Goal: Task Accomplishment & Management: Complete application form

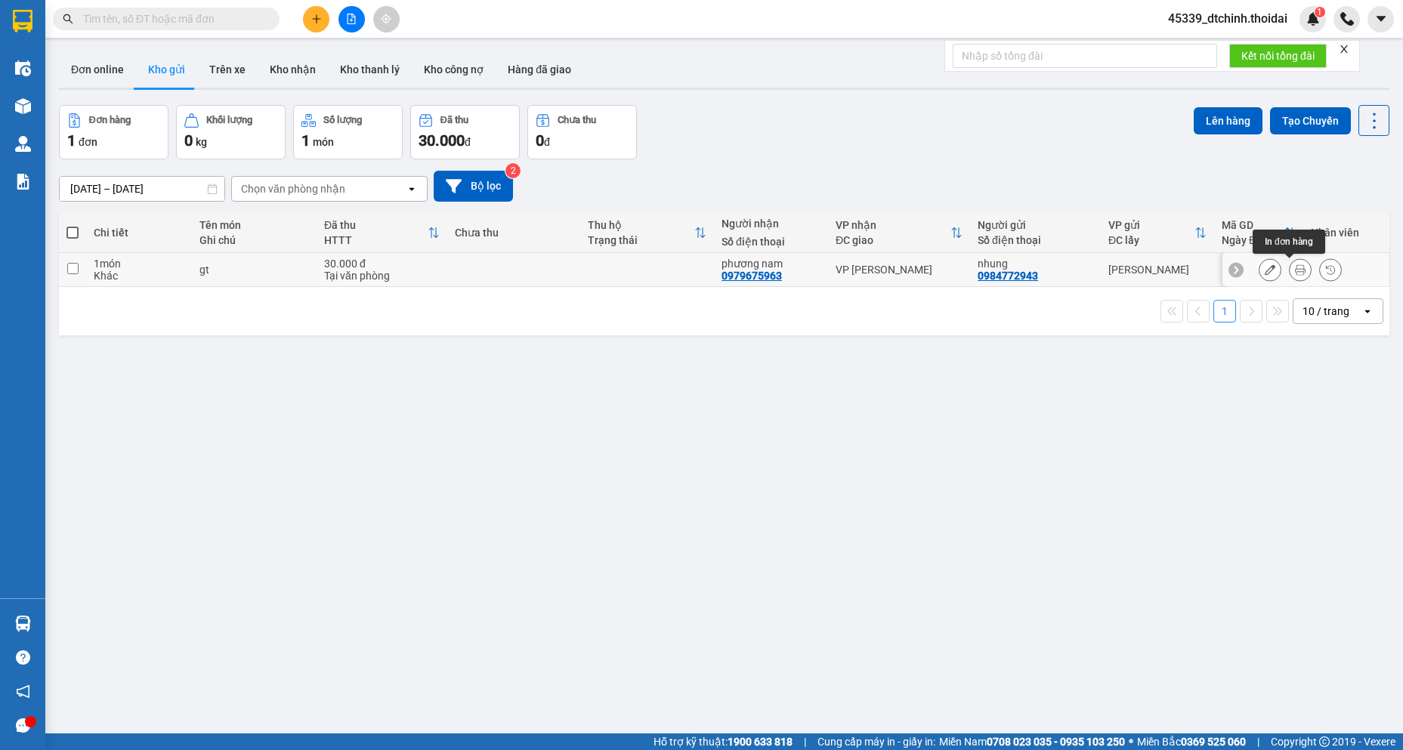
click at [1295, 267] on icon at bounding box center [1300, 269] width 11 height 11
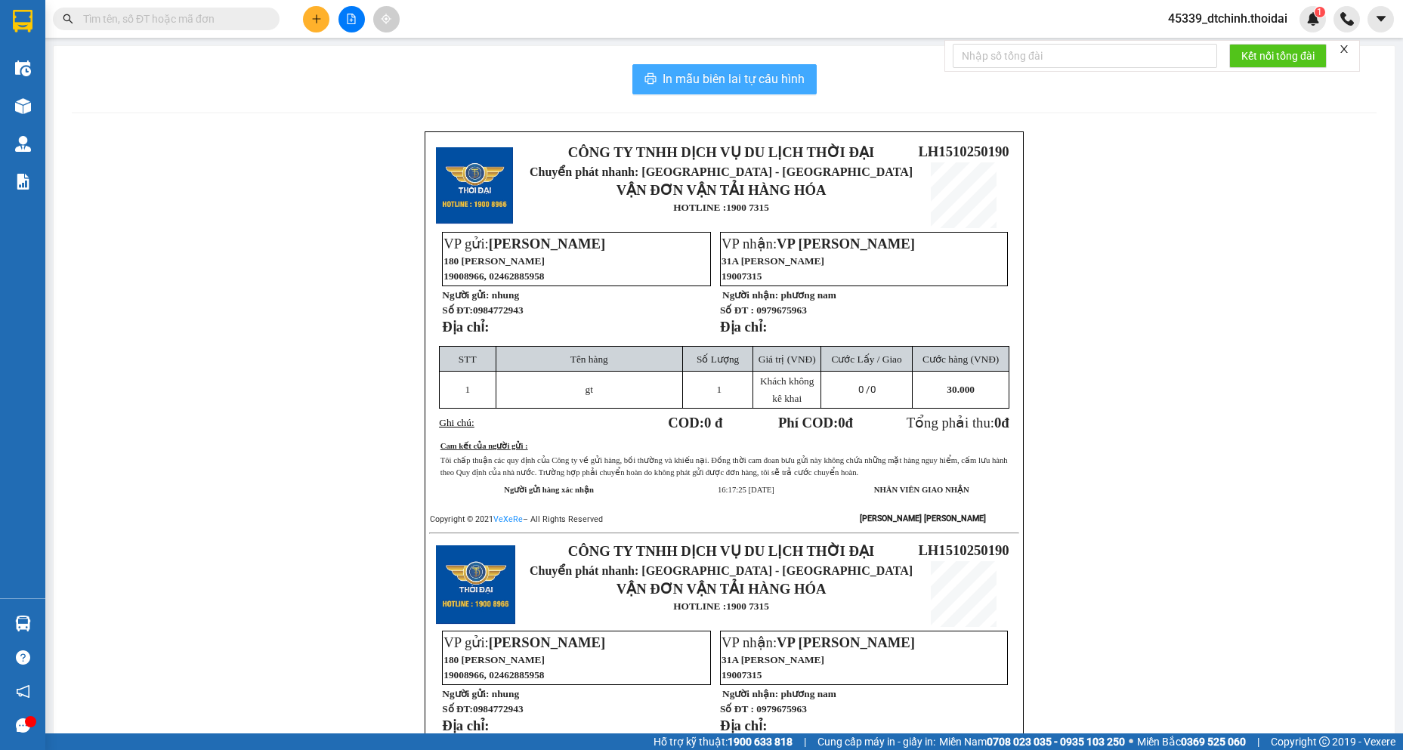
click at [761, 94] on button "In mẫu biên lai tự cấu hình" at bounding box center [724, 79] width 184 height 30
click at [769, 91] on button "In mẫu biên lai tự cấu hình" at bounding box center [724, 79] width 184 height 30
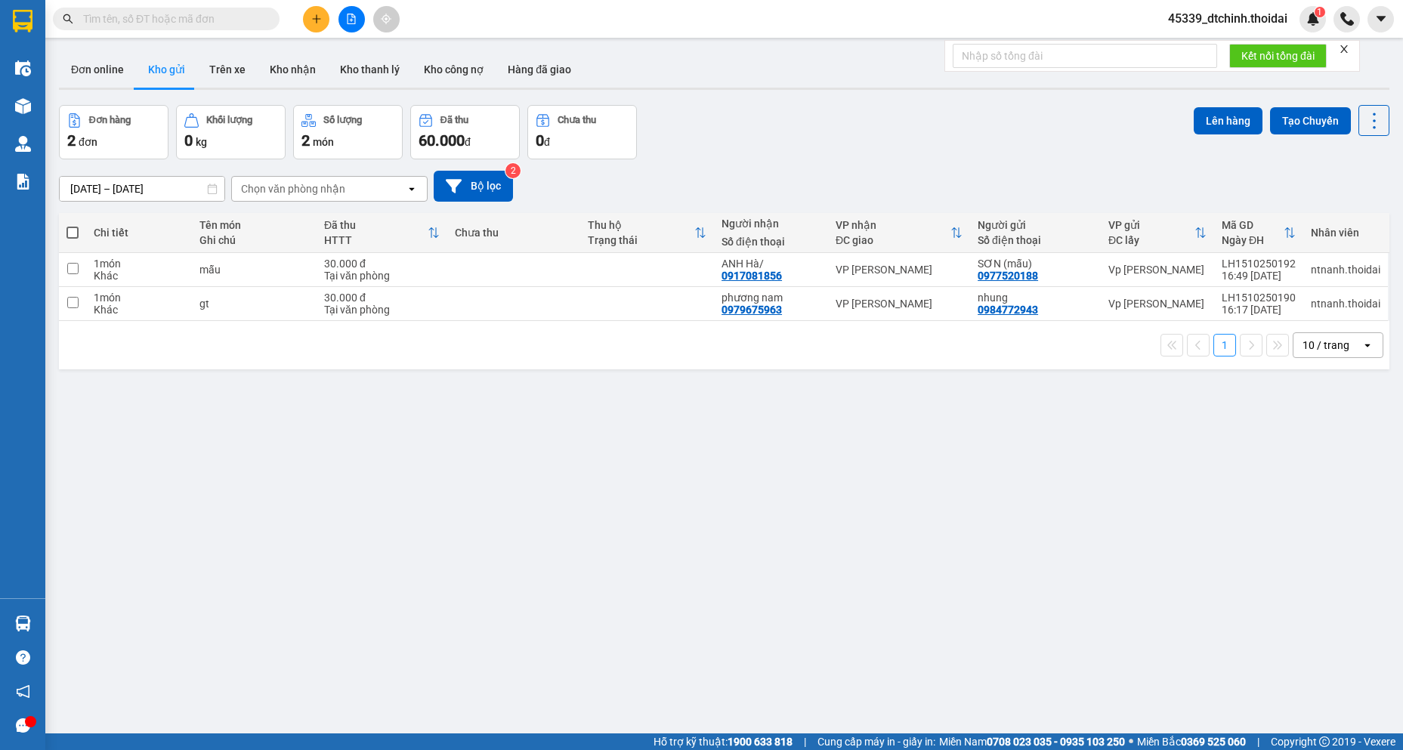
click at [165, 69] on button "Kho gửi" at bounding box center [166, 69] width 61 height 36
click at [1290, 262] on button at bounding box center [1300, 270] width 21 height 26
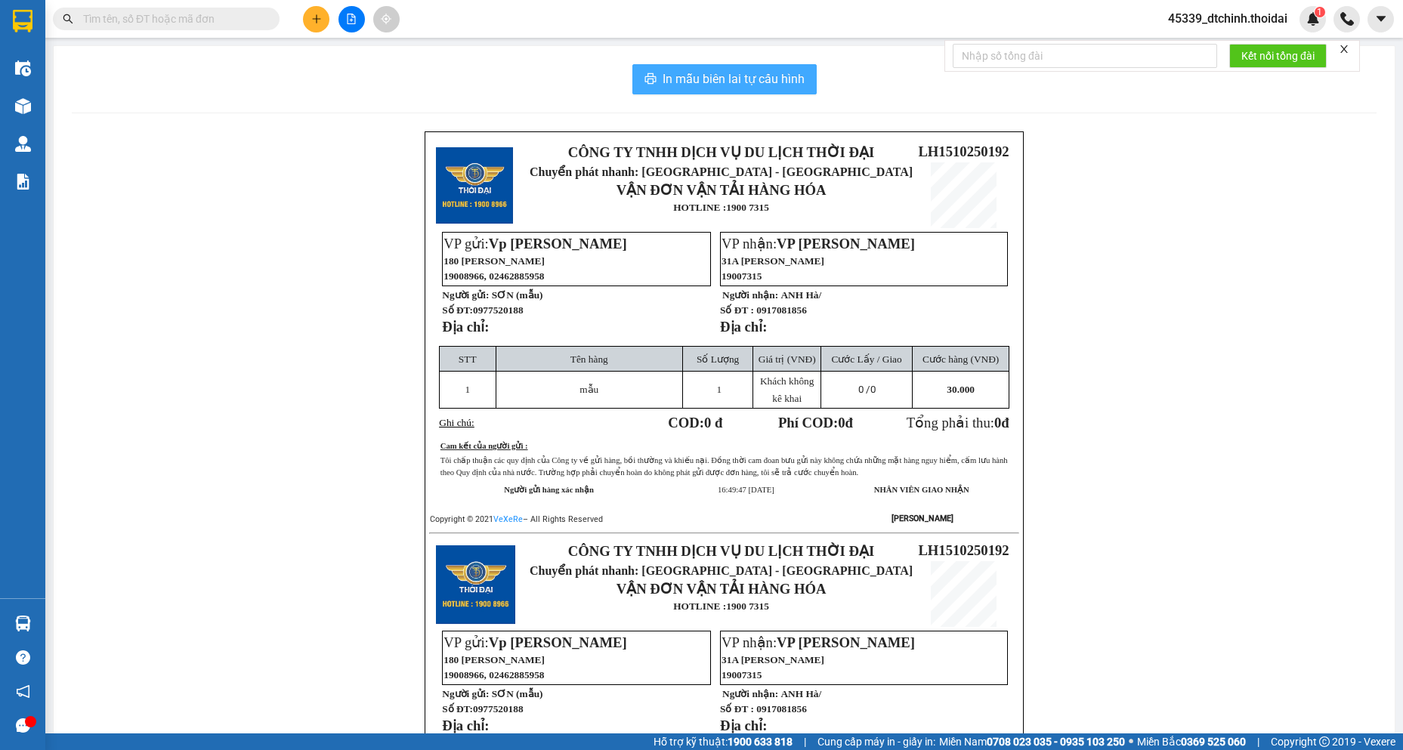
click at [757, 73] on span "In mẫu biên lai tự cấu hình" at bounding box center [734, 79] width 142 height 19
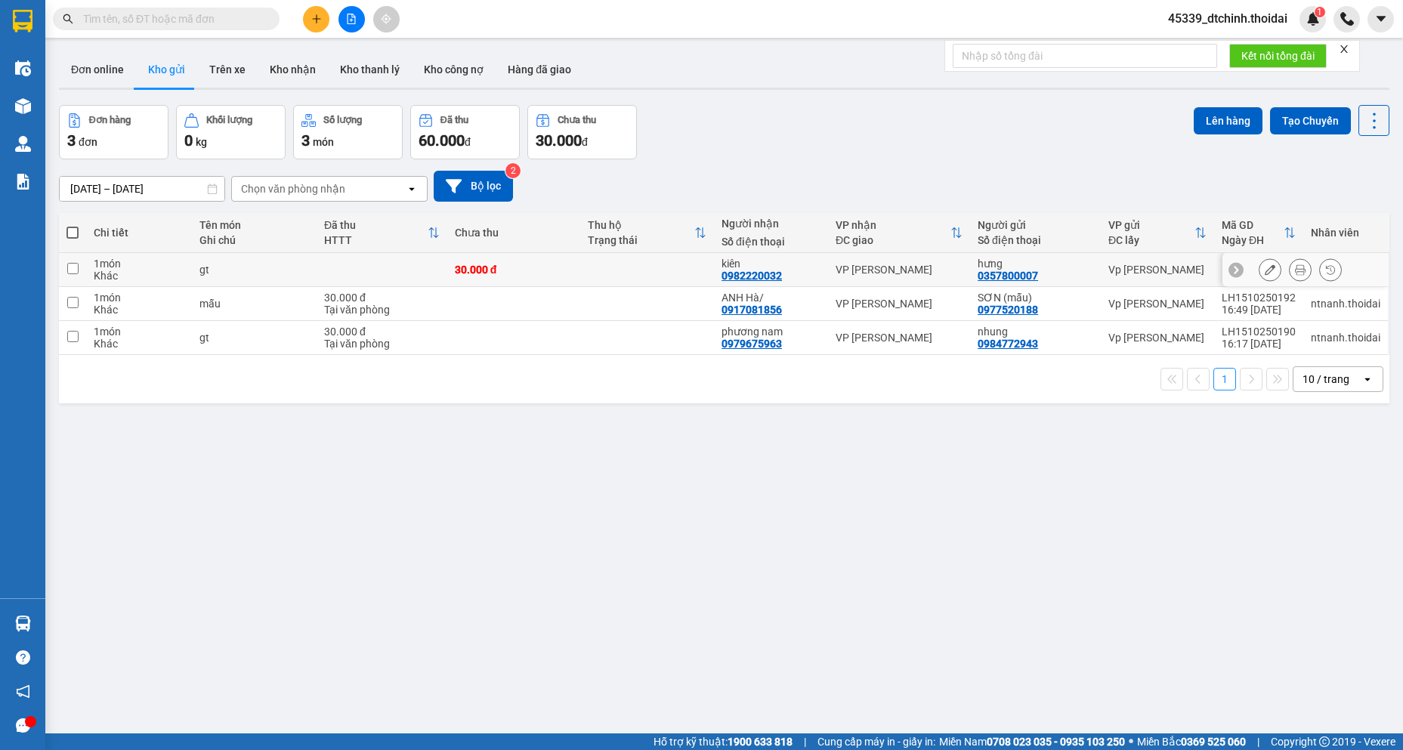
click at [1295, 272] on icon at bounding box center [1300, 269] width 11 height 11
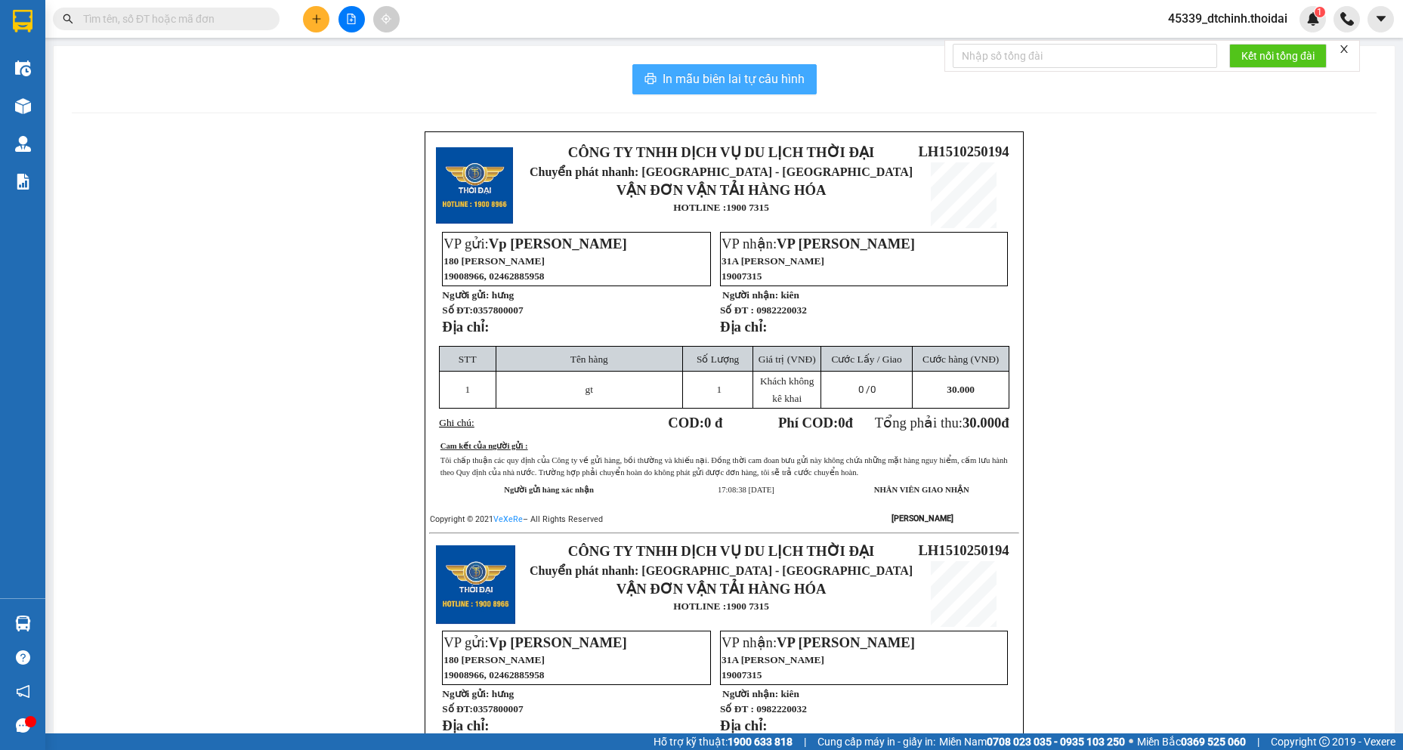
click at [784, 81] on span "In mẫu biên lai tự cấu hình" at bounding box center [734, 79] width 142 height 19
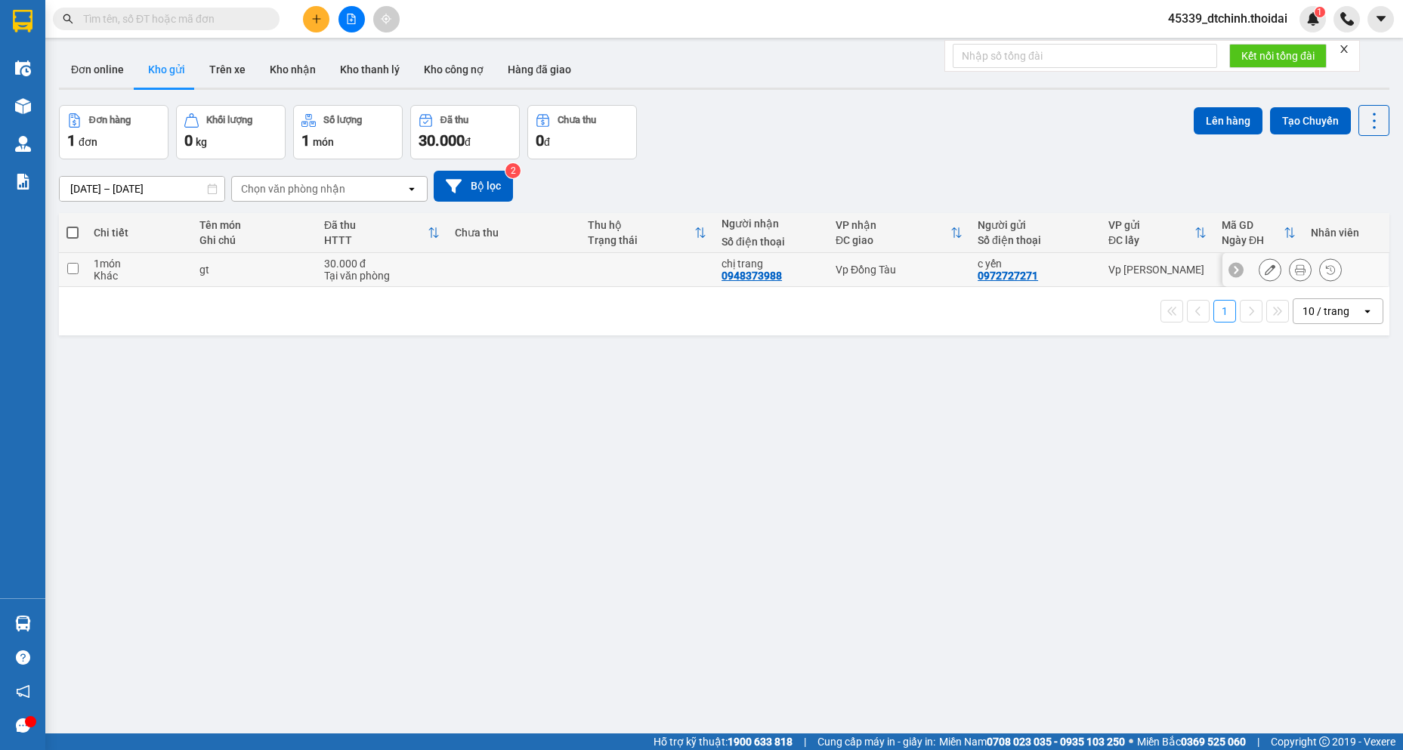
click at [1295, 275] on icon at bounding box center [1300, 269] width 11 height 11
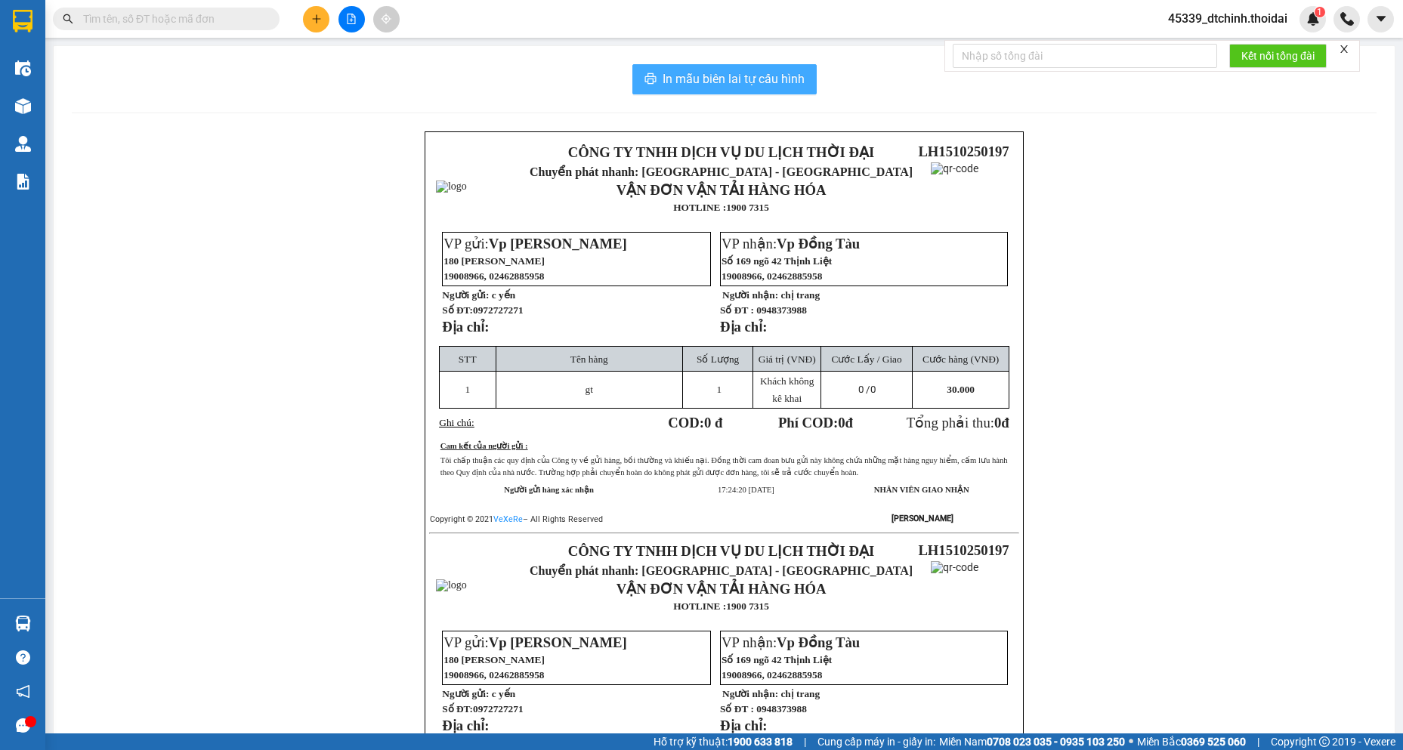
click at [706, 76] on span "In mẫu biên lai tự cấu hình" at bounding box center [734, 79] width 142 height 19
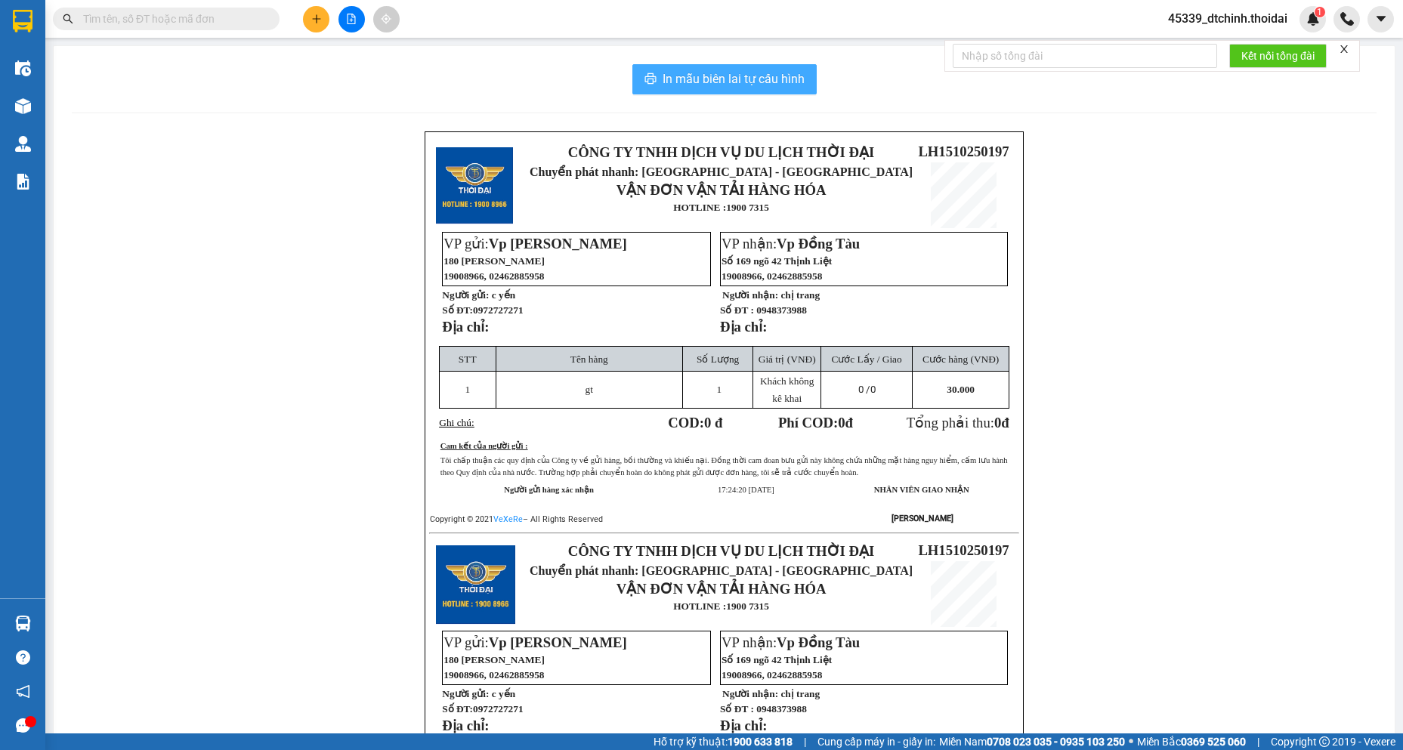
scroll to position [292, 0]
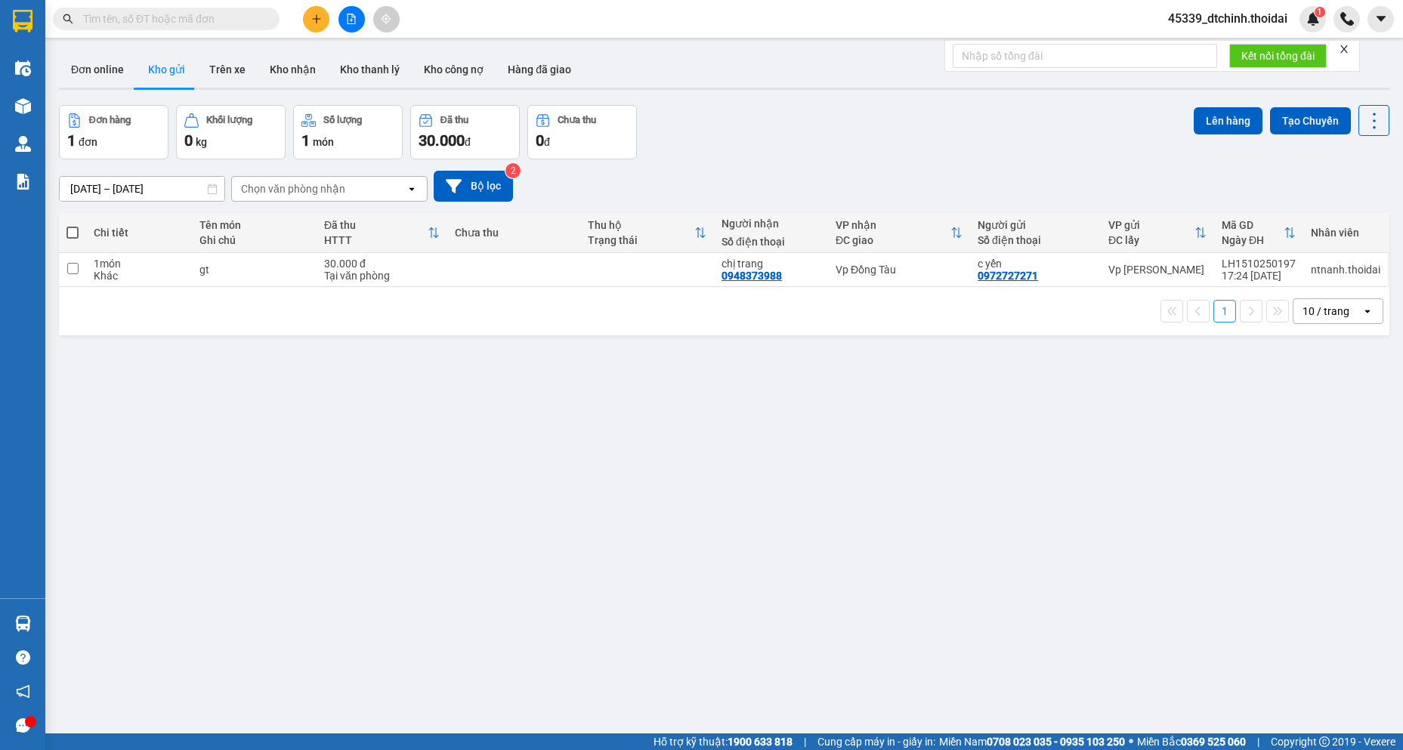
click at [160, 14] on input "text" at bounding box center [172, 19] width 178 height 17
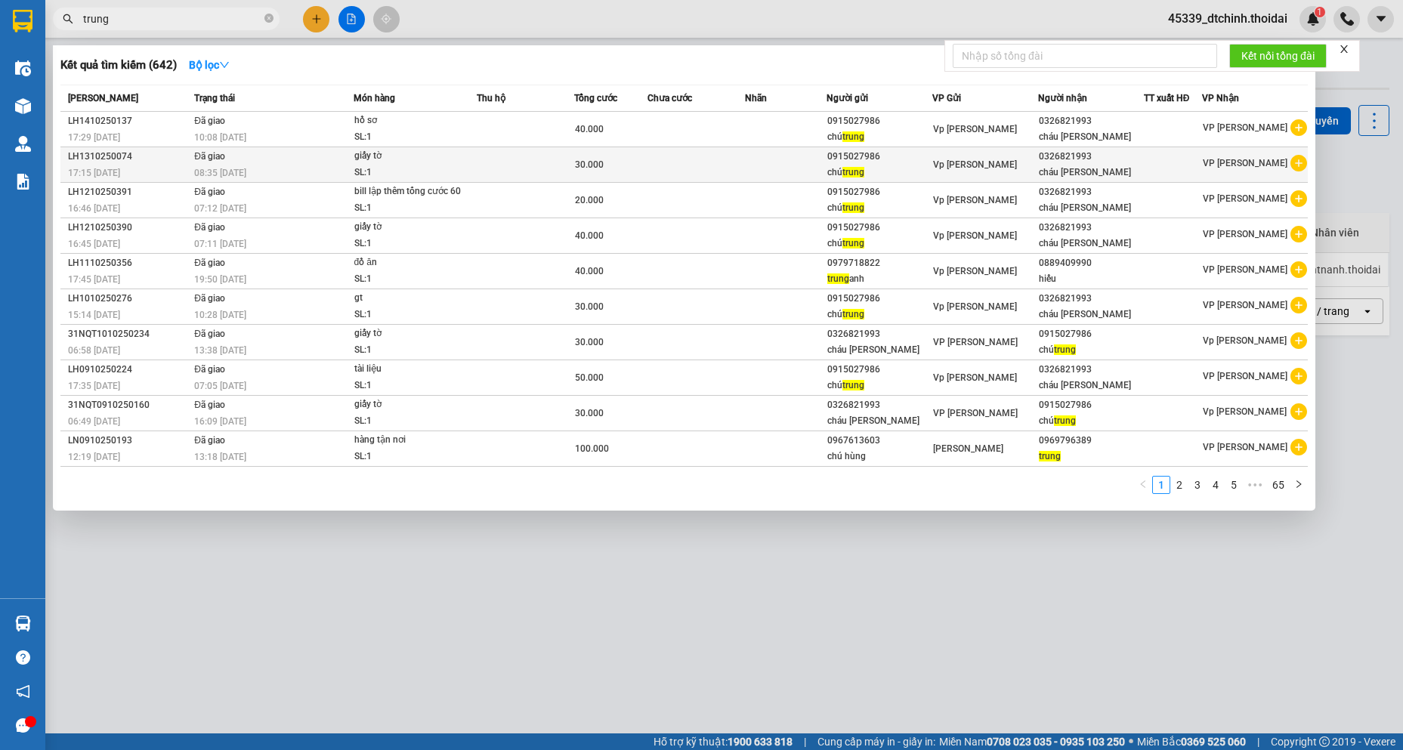
type input "trung"
click at [1294, 168] on icon "plus-circle" at bounding box center [1299, 163] width 17 height 17
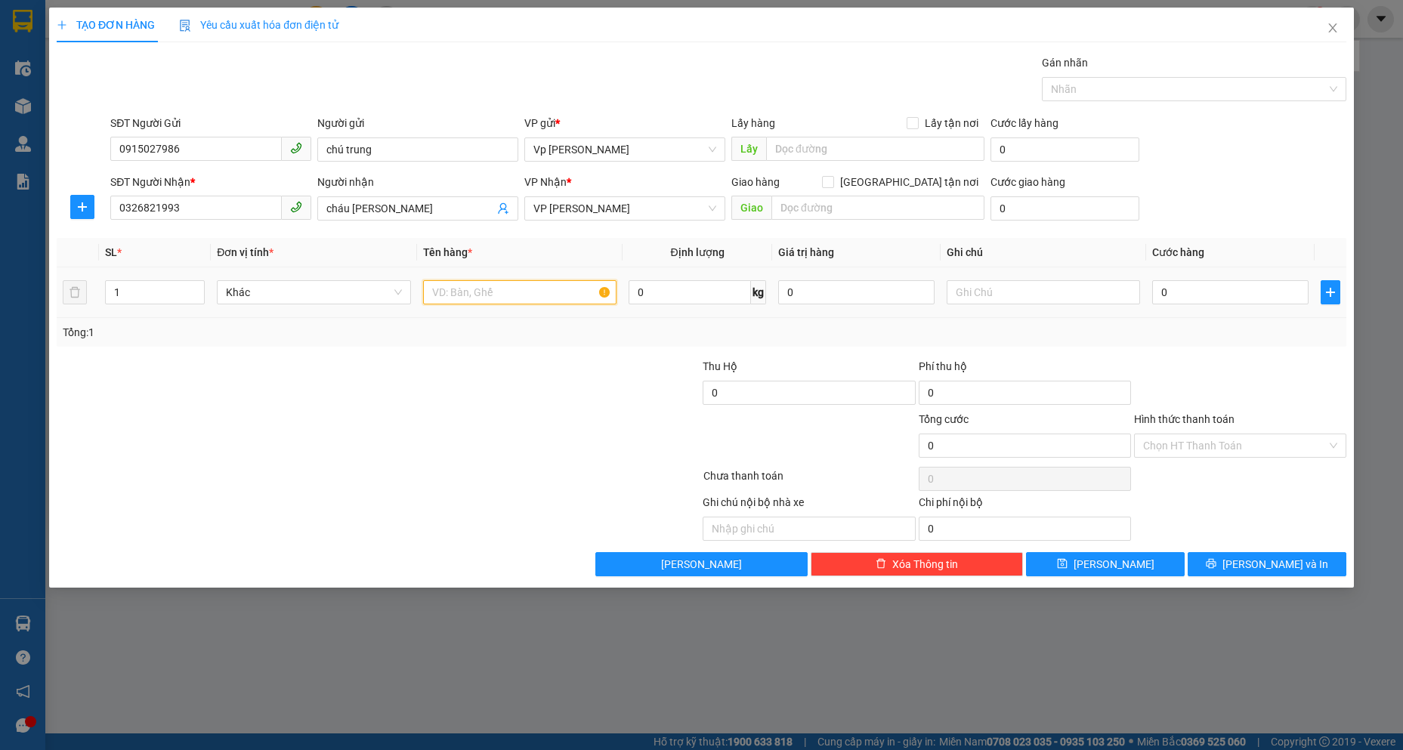
click at [515, 290] on input "text" at bounding box center [519, 292] width 193 height 24
type input "gt"
click at [1262, 298] on input "0" at bounding box center [1230, 292] width 156 height 24
type input "3"
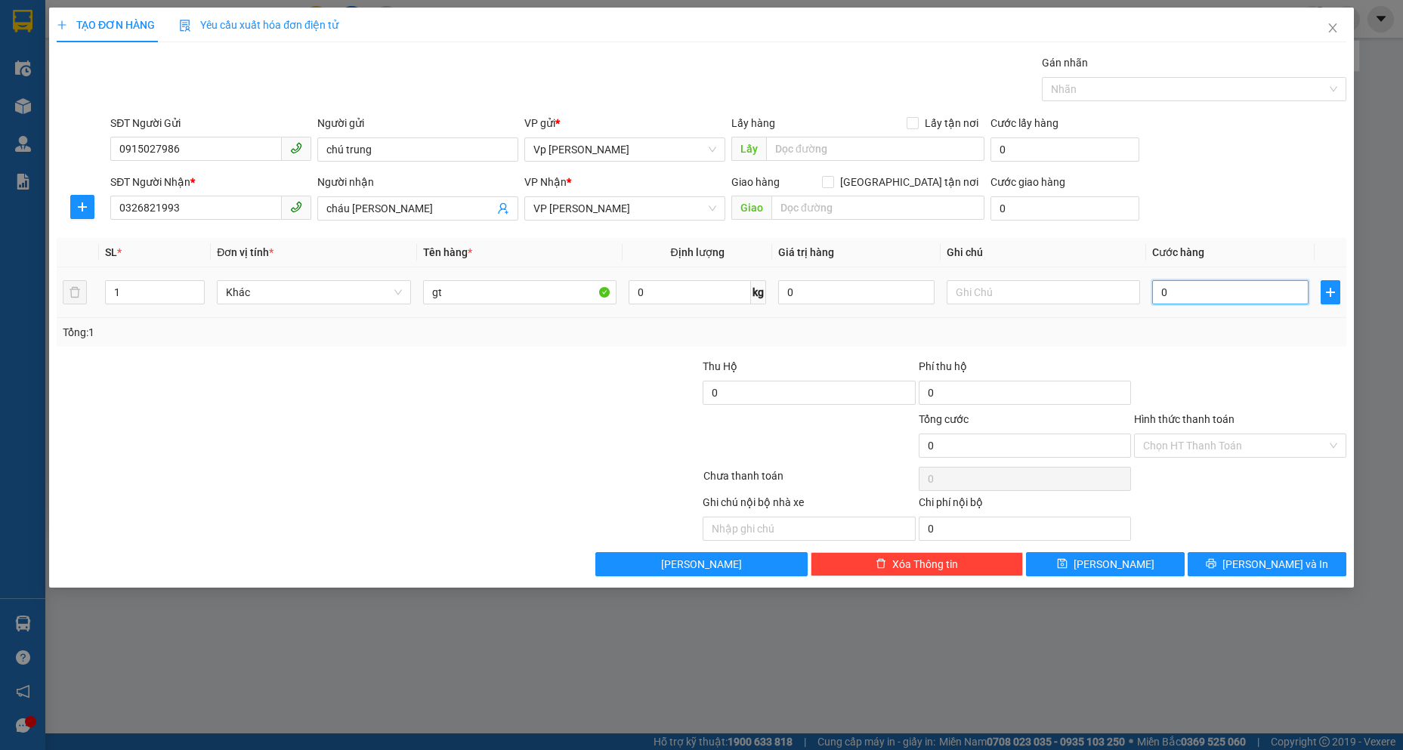
type input "3"
type input "30"
type input "30.000"
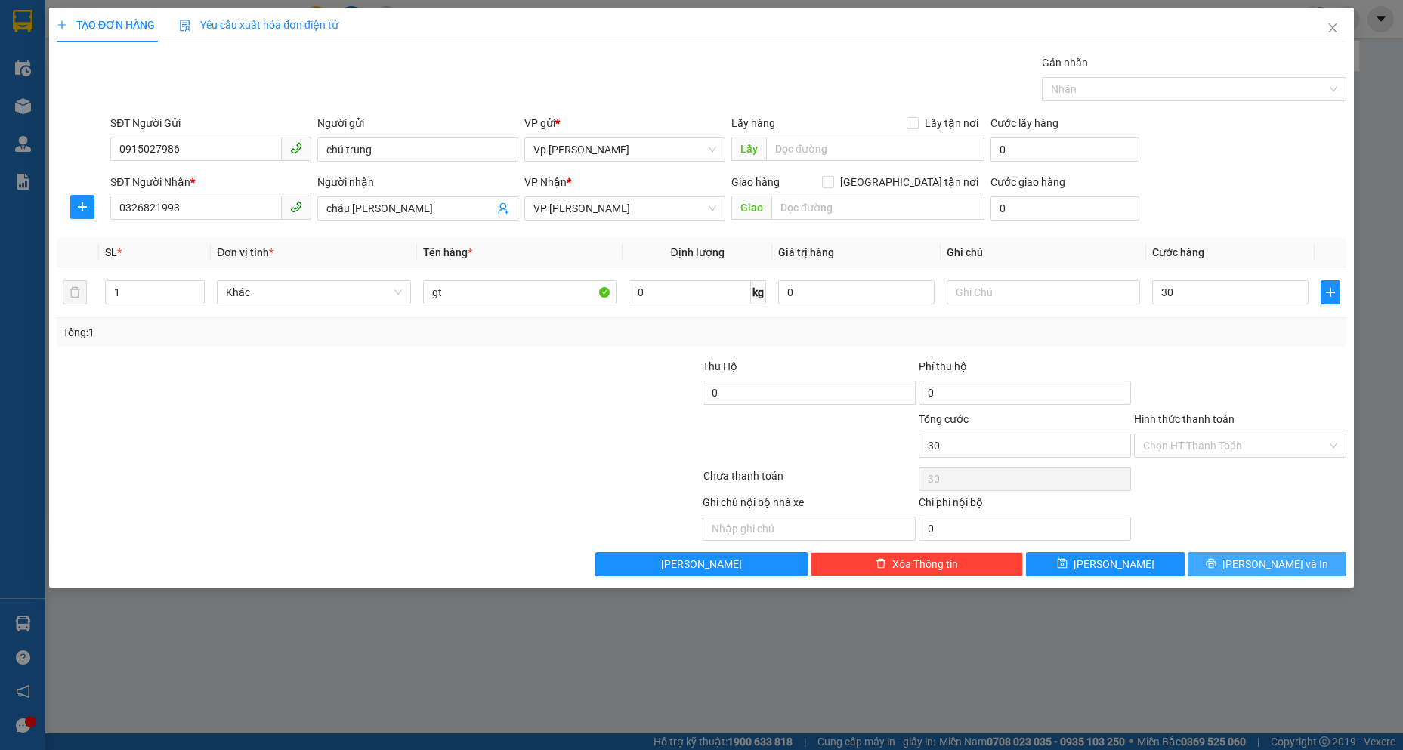
type input "30.000"
click at [1204, 566] on button "Lưu và In" at bounding box center [1267, 564] width 159 height 24
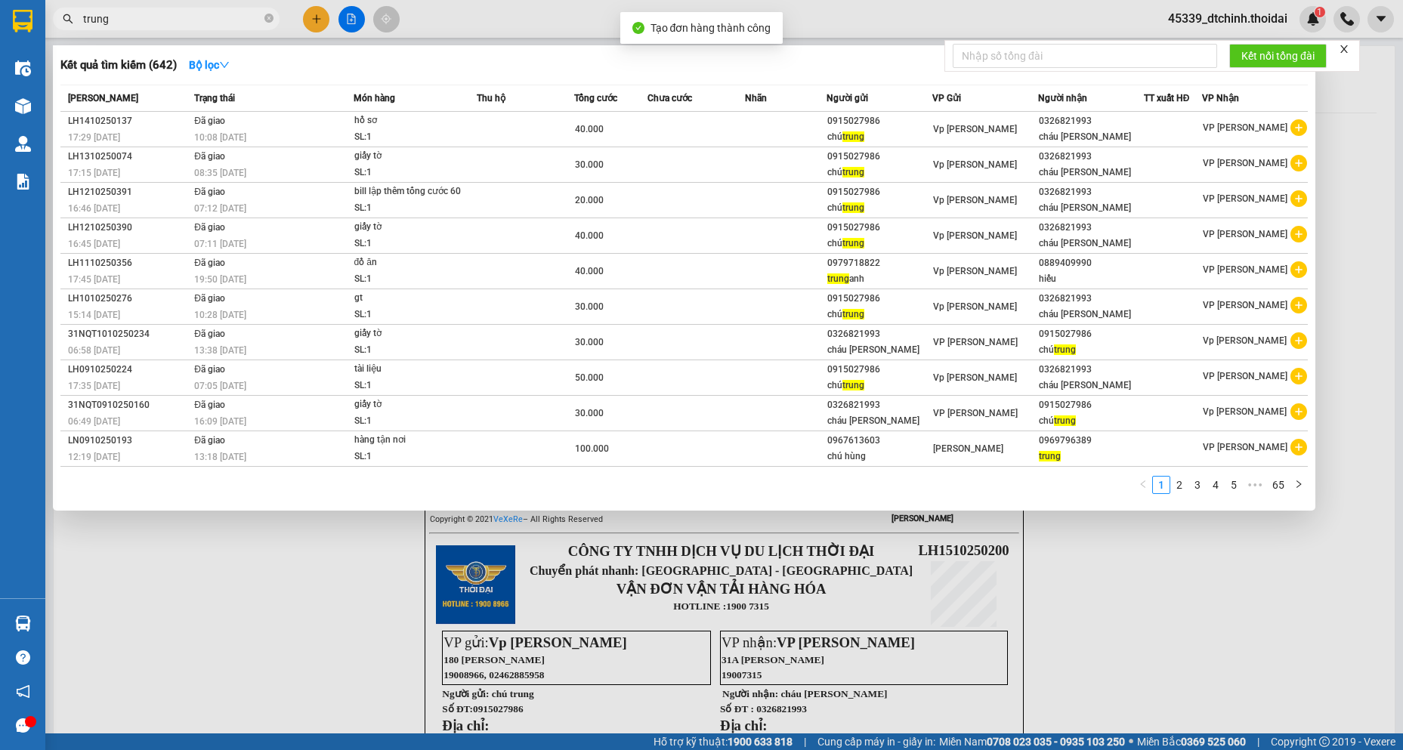
click at [1257, 552] on div at bounding box center [701, 375] width 1403 height 750
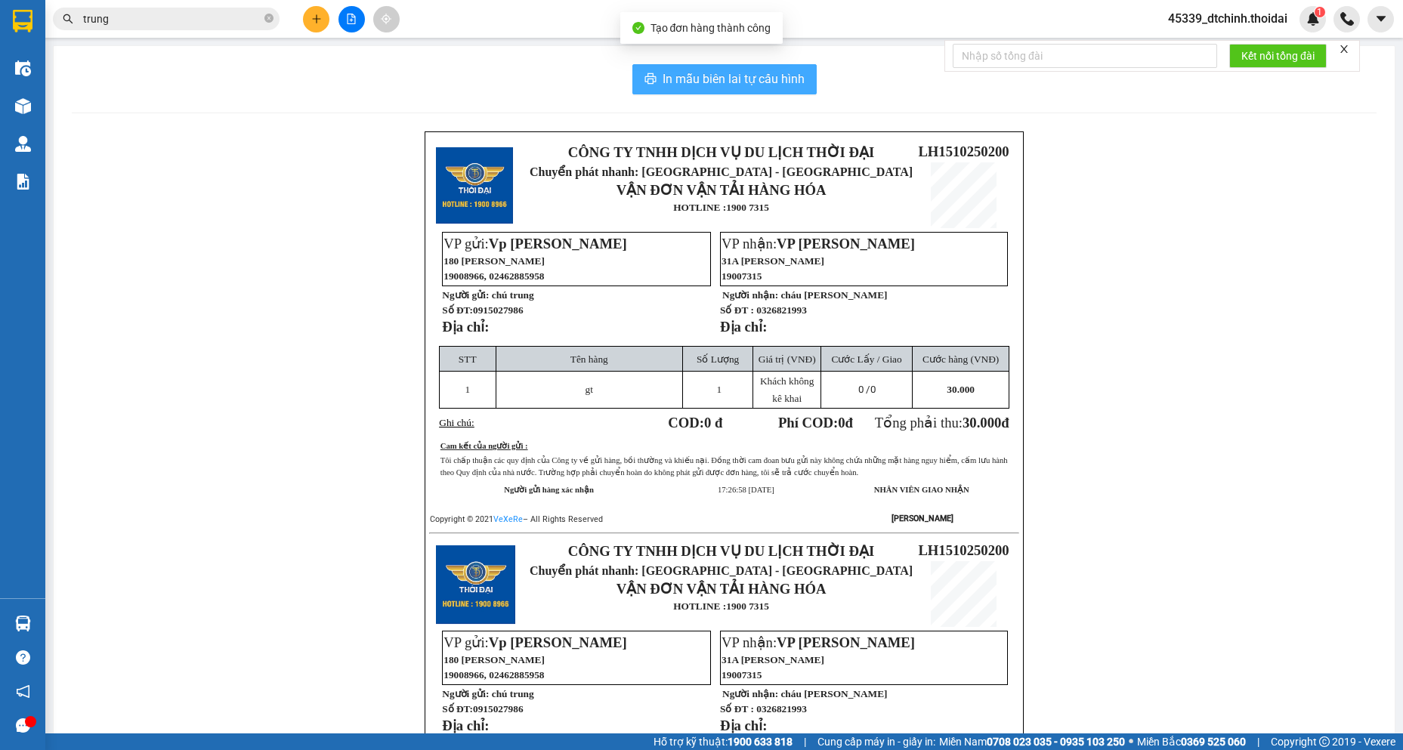
click at [767, 94] on button "In mẫu biên lai tự cấu hình" at bounding box center [724, 79] width 184 height 30
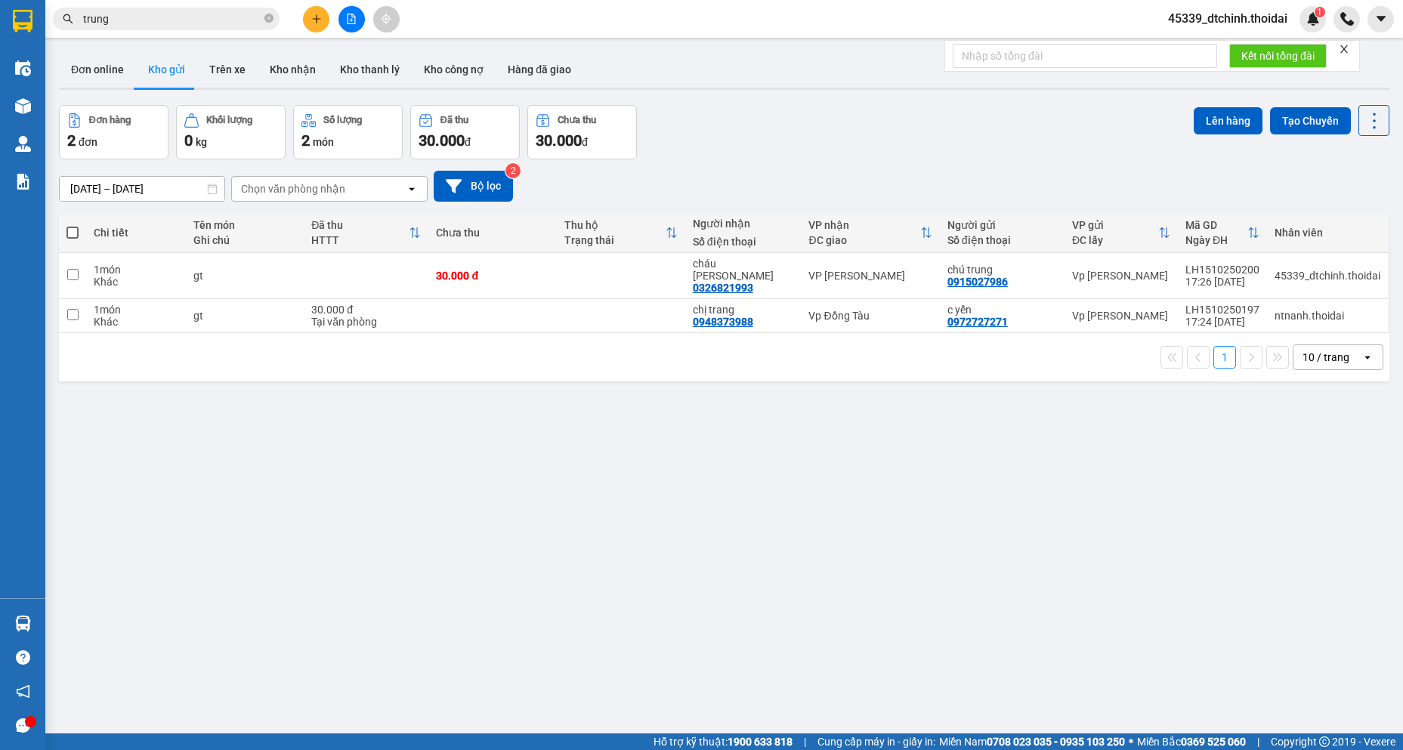
click at [966, 658] on div "ver 1.8.147 Đơn online Kho gửi Trên xe Kho nhận Kho thanh lý Kho công nợ Hàng đ…" at bounding box center [724, 420] width 1343 height 750
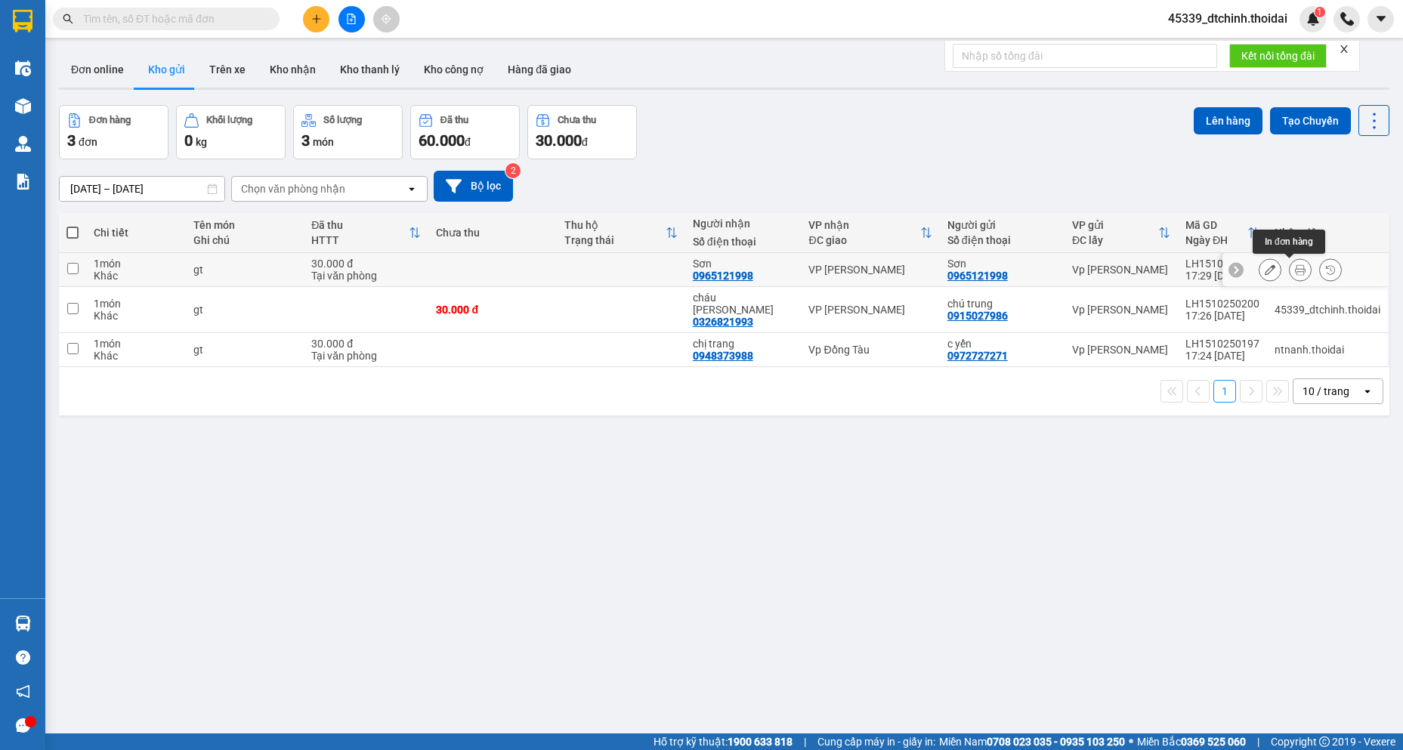
click at [1297, 273] on button at bounding box center [1300, 270] width 21 height 26
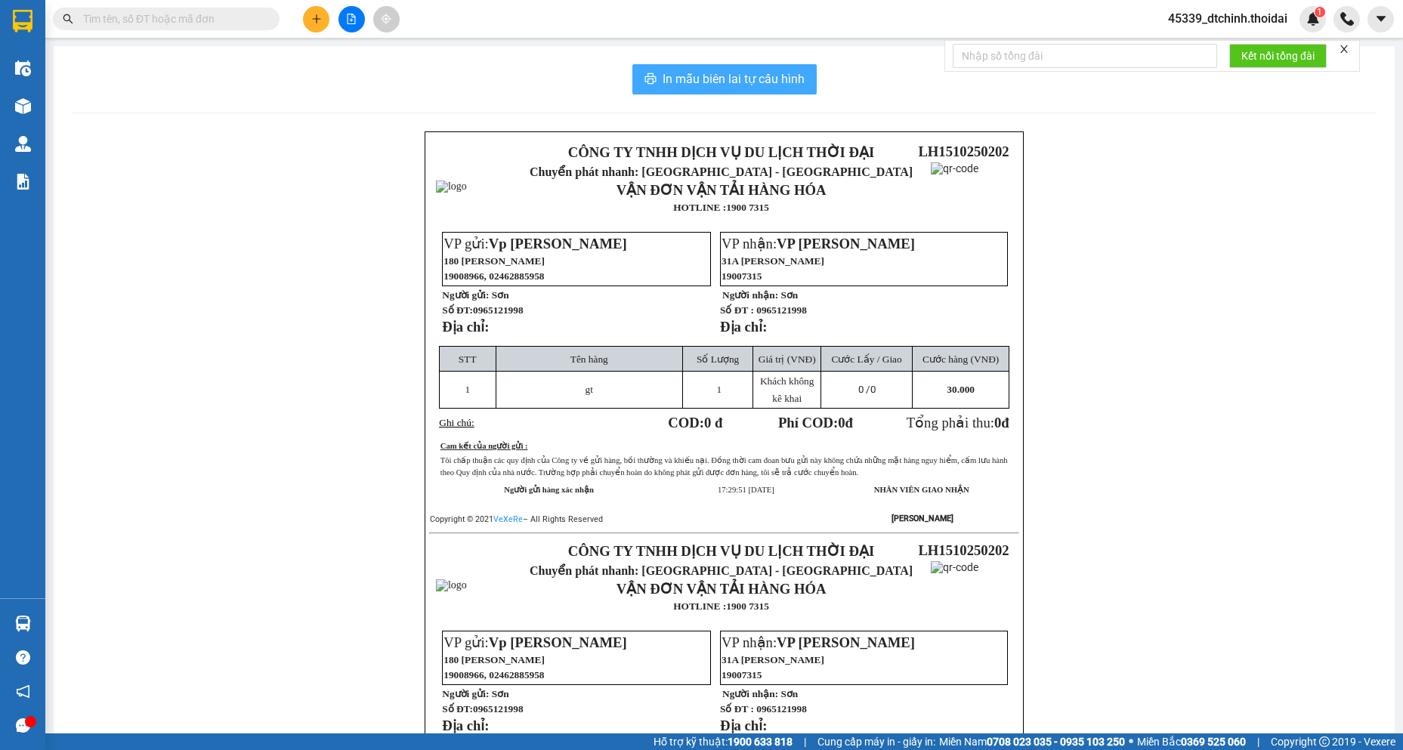
click at [734, 83] on span "In mẫu biên lai tự cấu hình" at bounding box center [734, 79] width 142 height 19
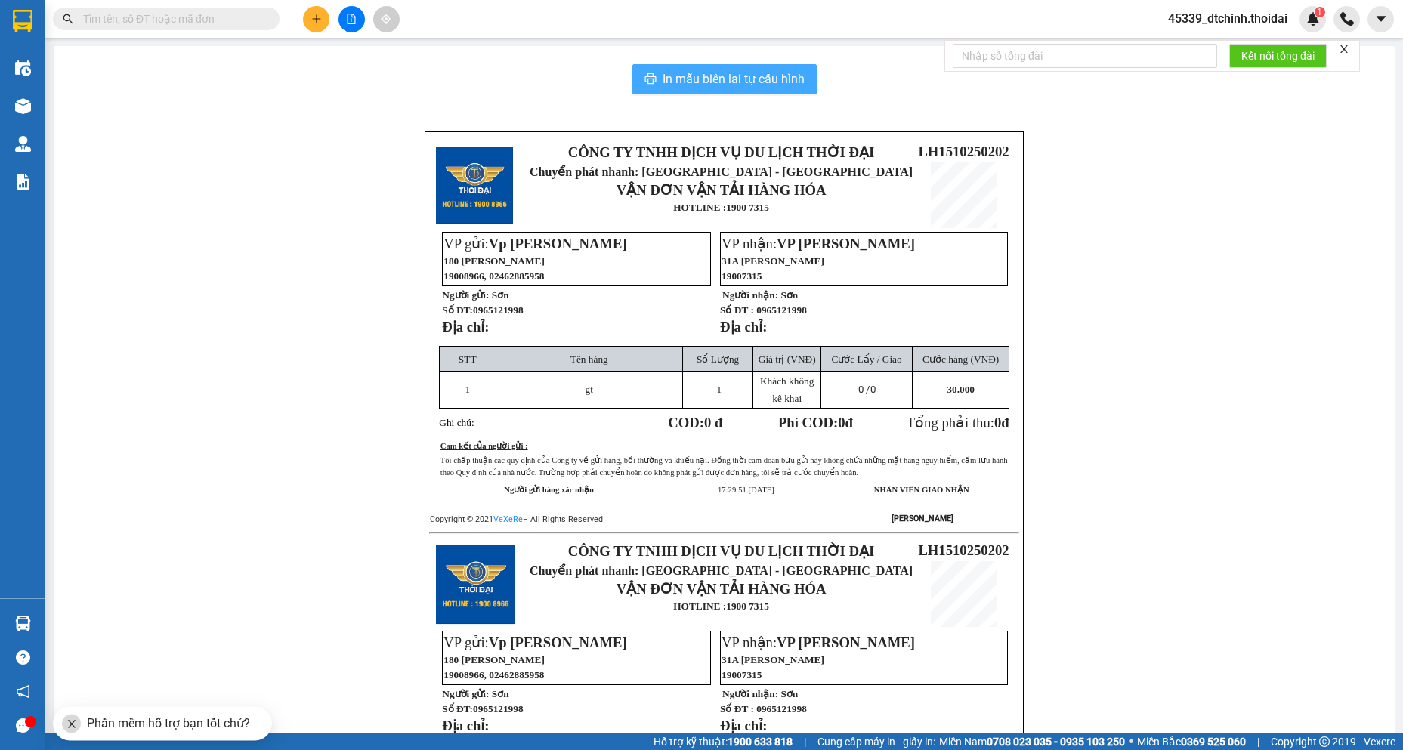
scroll to position [292, 0]
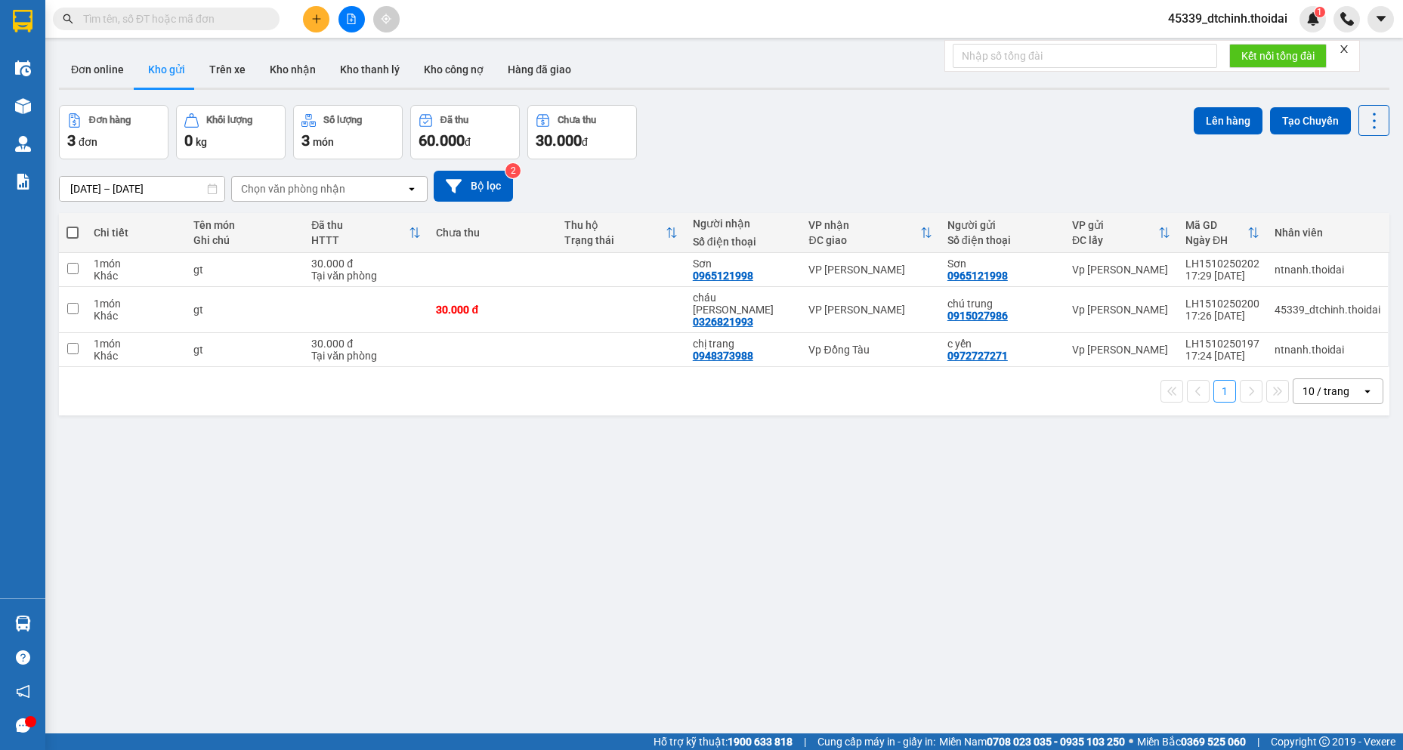
click at [206, 26] on input "text" at bounding box center [172, 19] width 178 height 17
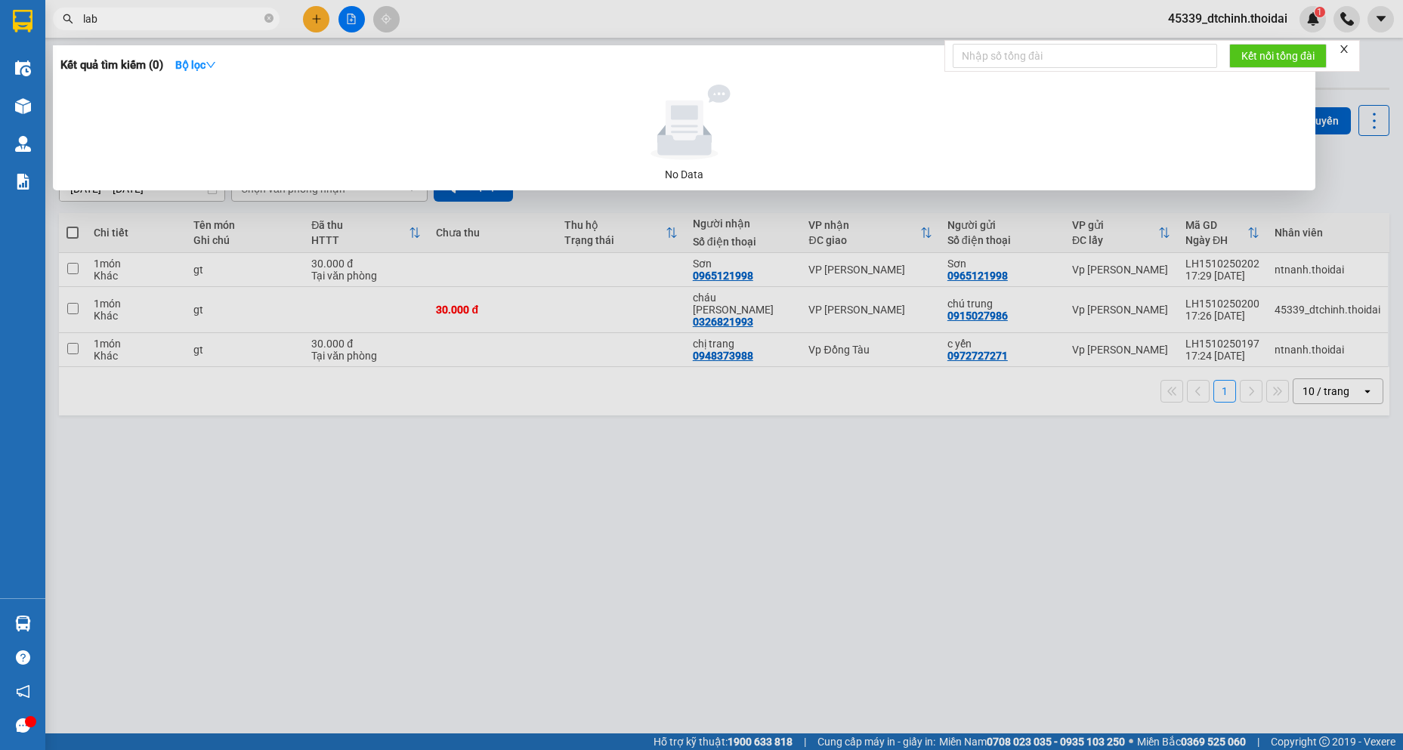
type input "labo"
